Goal: Task Accomplishment & Management: Manage account settings

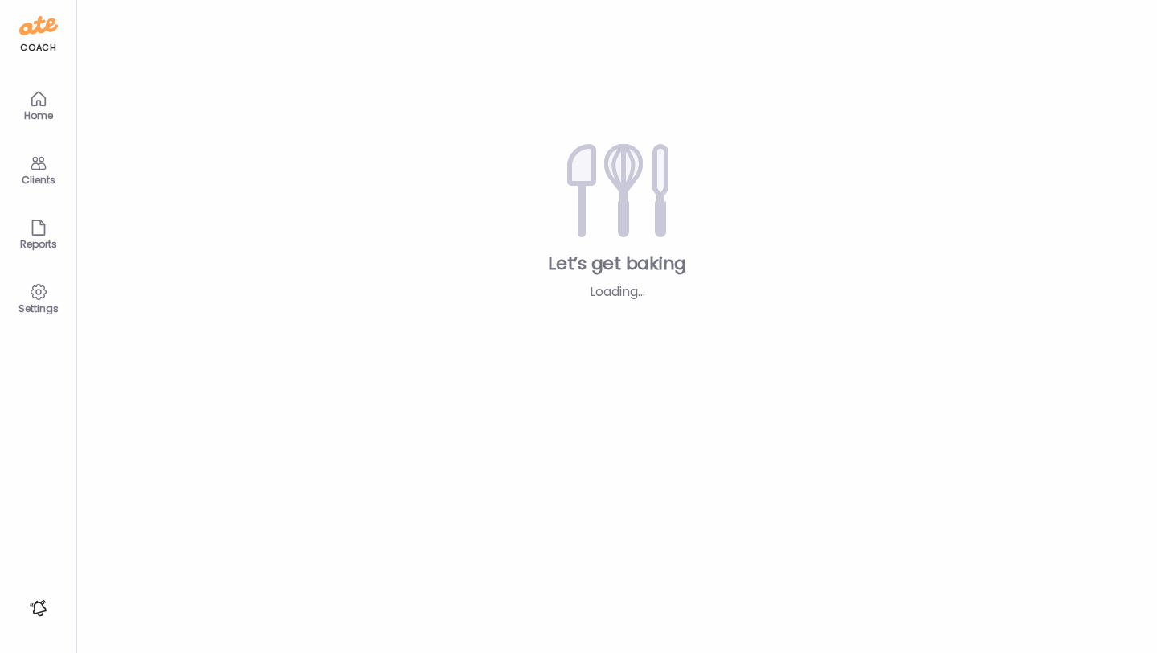
type input "**********"
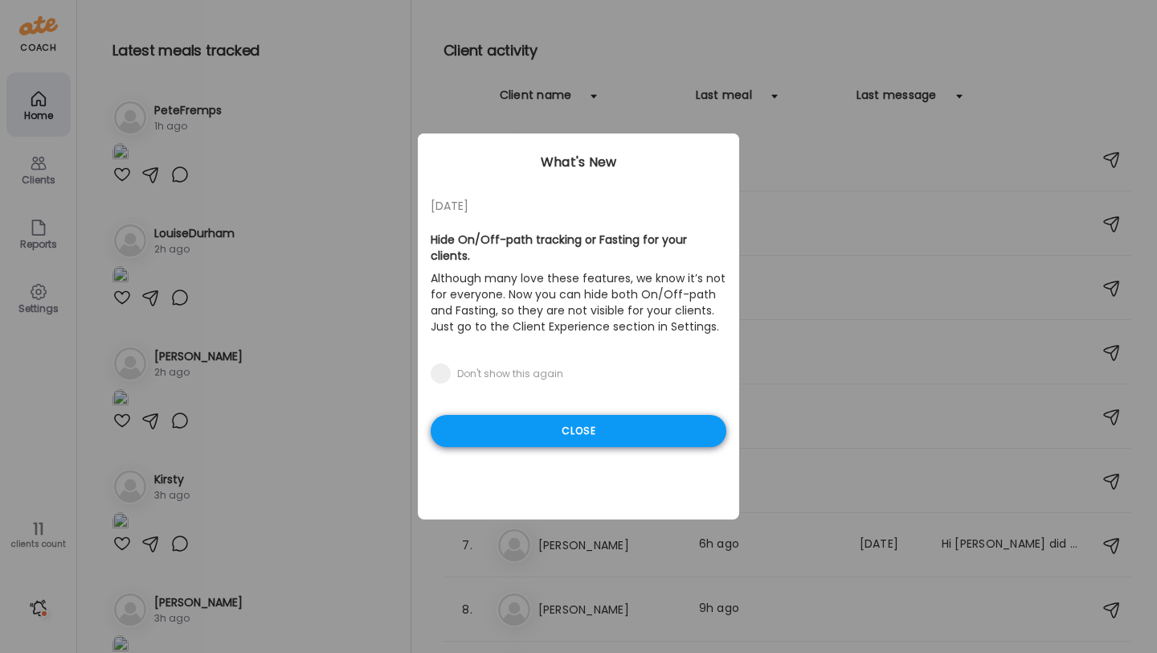
click at [511, 415] on div "Close" at bounding box center [579, 431] width 296 height 32
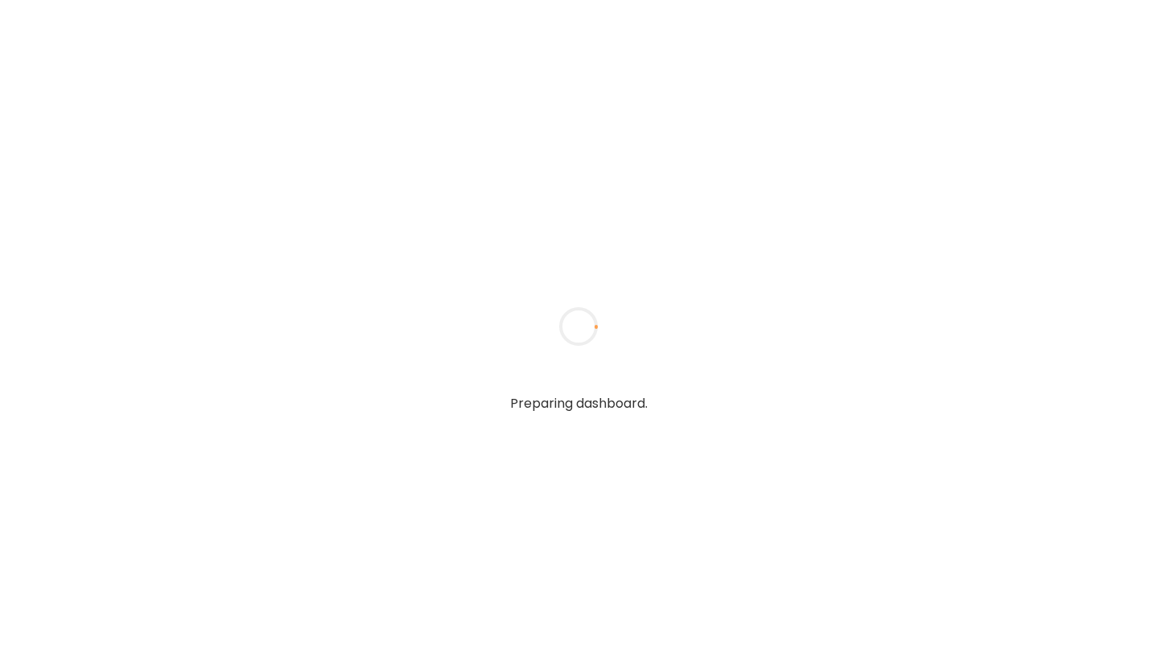
type input "**********"
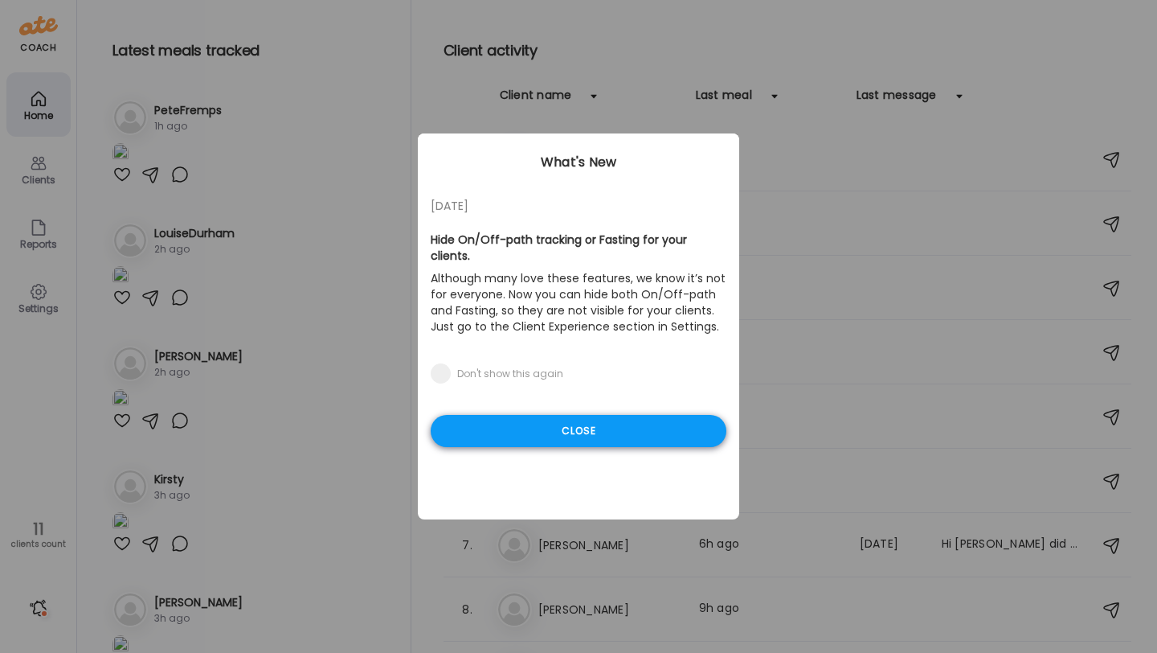
click at [592, 416] on div "Close" at bounding box center [579, 431] width 296 height 32
